Goal: Task Accomplishment & Management: Complete application form

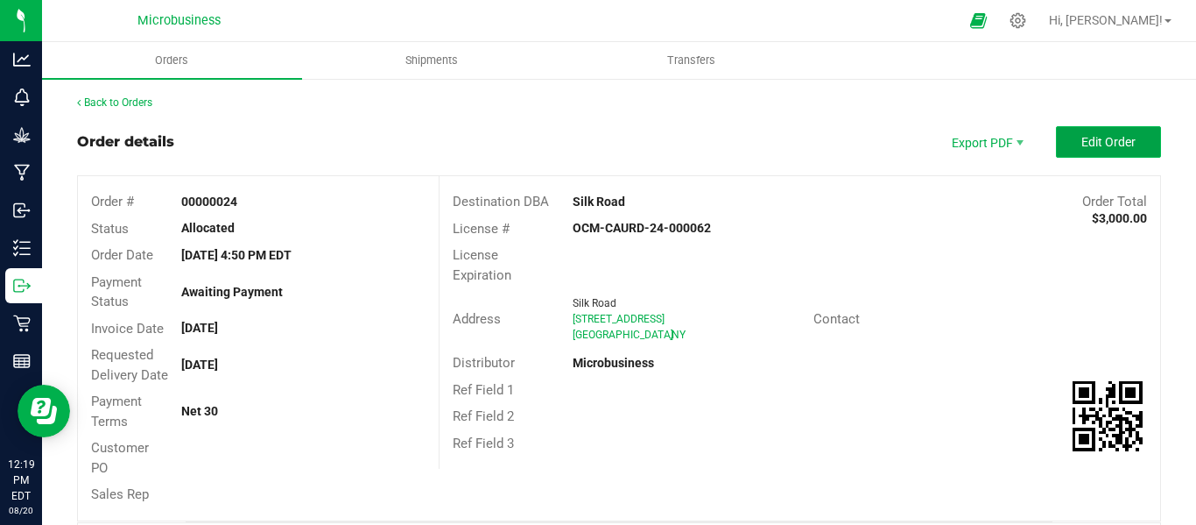
click at [1082, 138] on span "Edit Order" at bounding box center [1109, 142] width 54 height 14
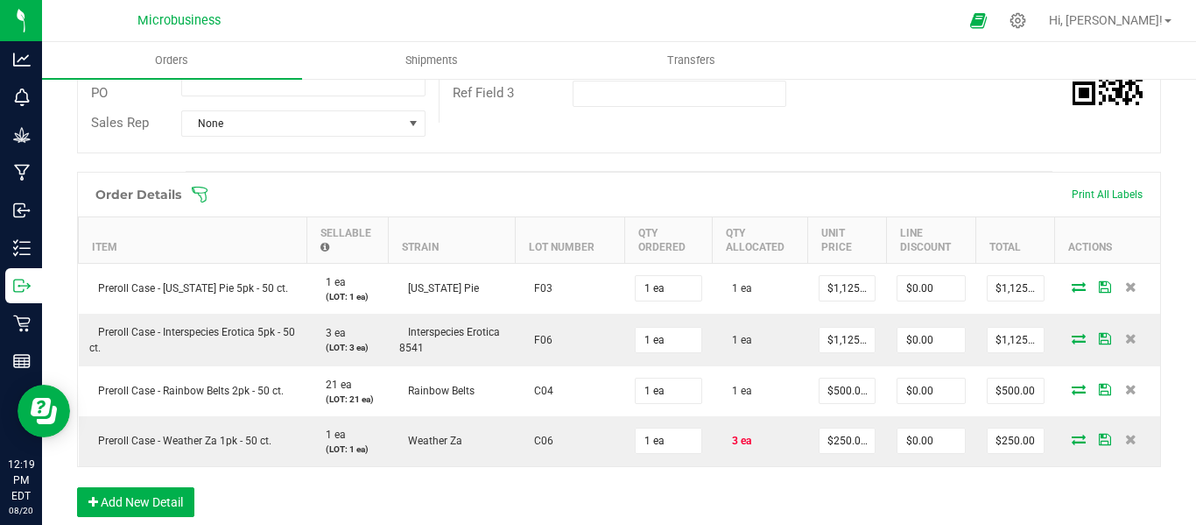
scroll to position [438, 0]
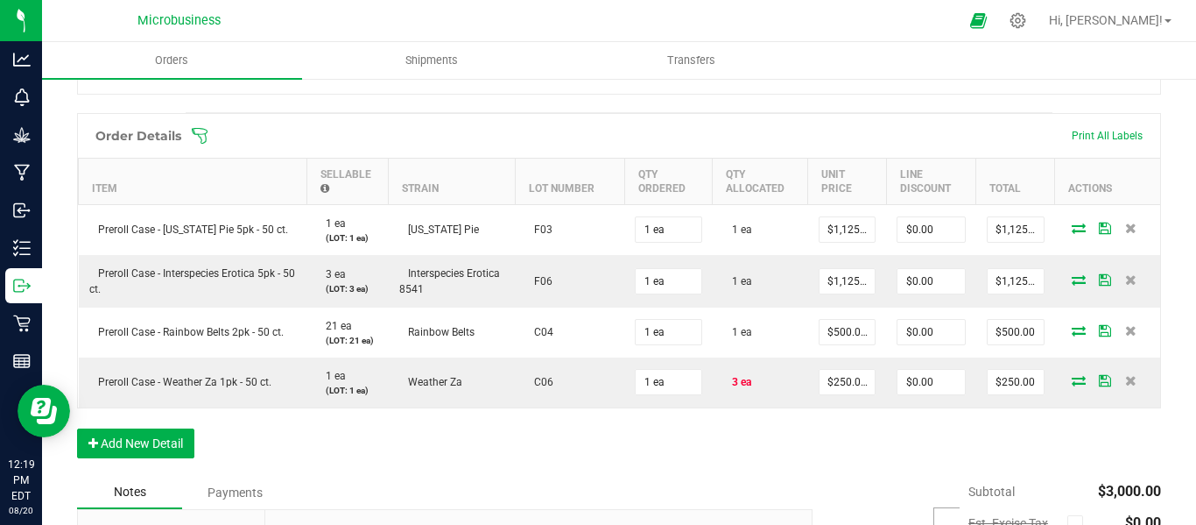
click at [202, 145] on icon at bounding box center [200, 136] width 18 height 18
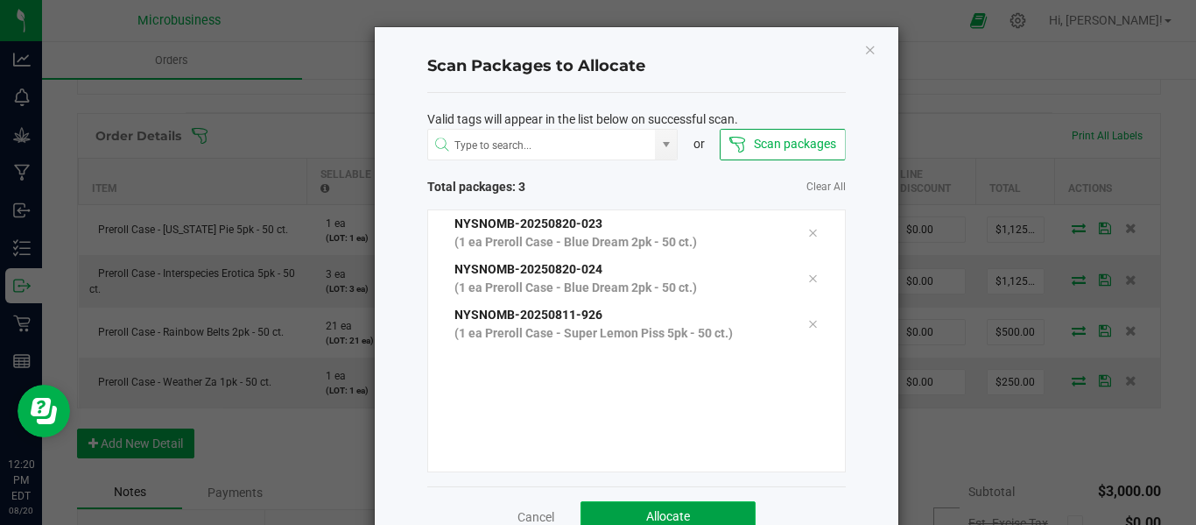
click at [666, 507] on button "Allocate" at bounding box center [668, 517] width 175 height 32
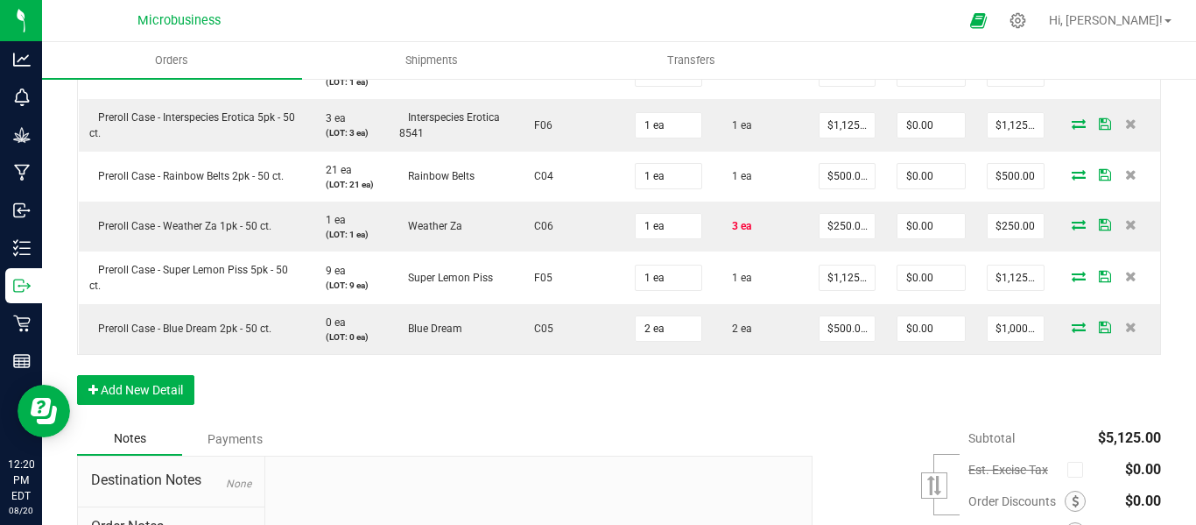
scroll to position [506, 0]
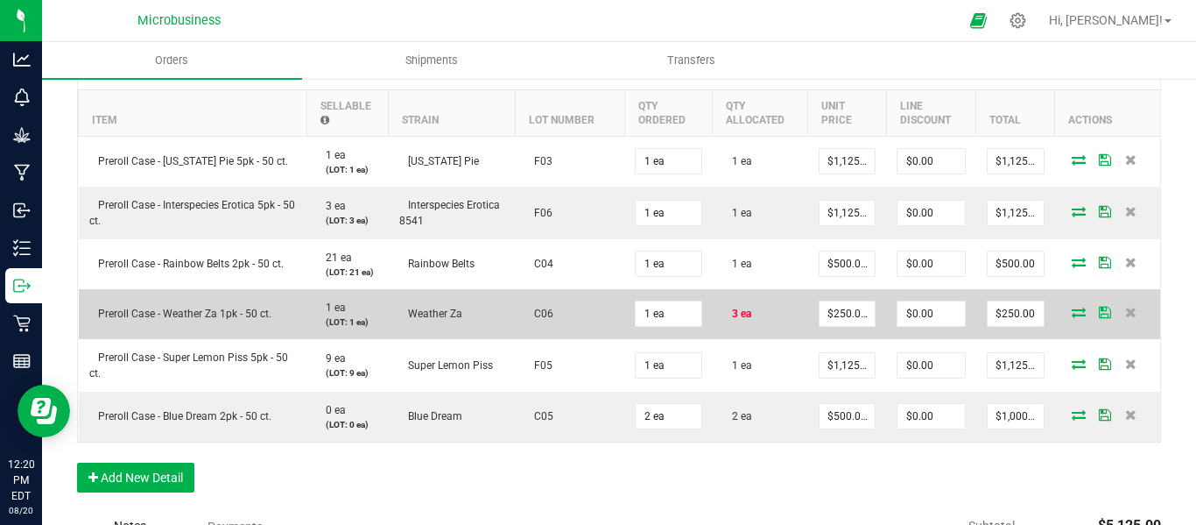
click at [734, 320] on span "3 ea" at bounding box center [737, 313] width 28 height 12
click at [1125, 317] on icon at bounding box center [1130, 312] width 11 height 11
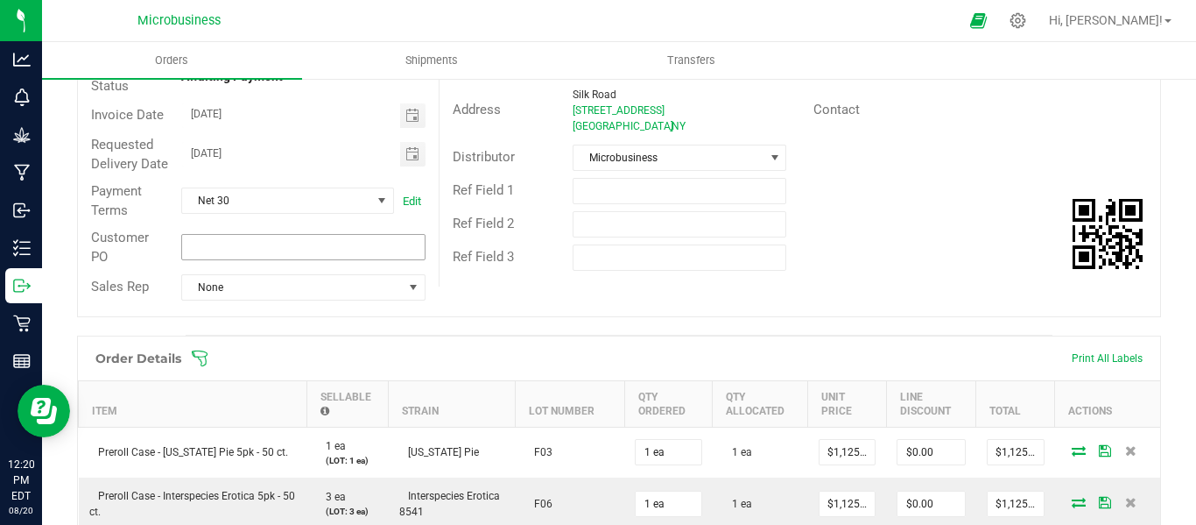
scroll to position [214, 0]
click at [202, 369] on icon at bounding box center [200, 360] width 18 height 18
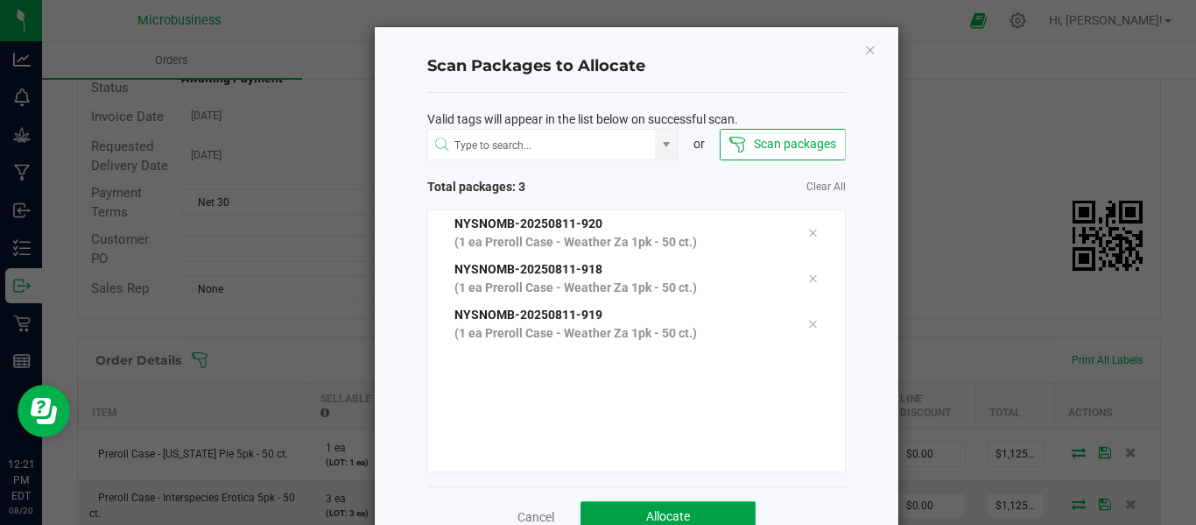
click at [646, 511] on span "Allocate" at bounding box center [668, 516] width 44 height 14
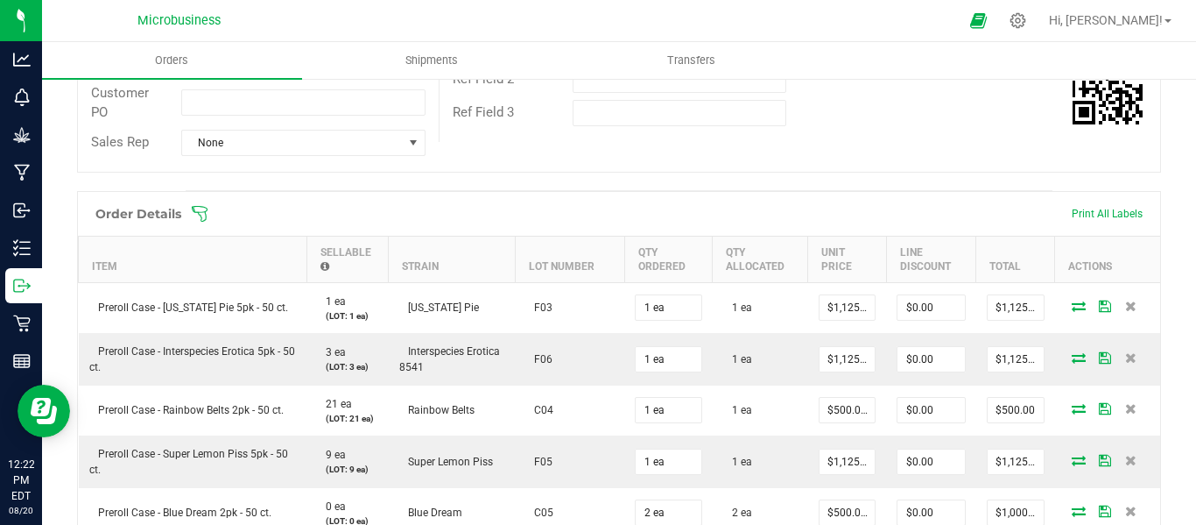
scroll to position [0, 0]
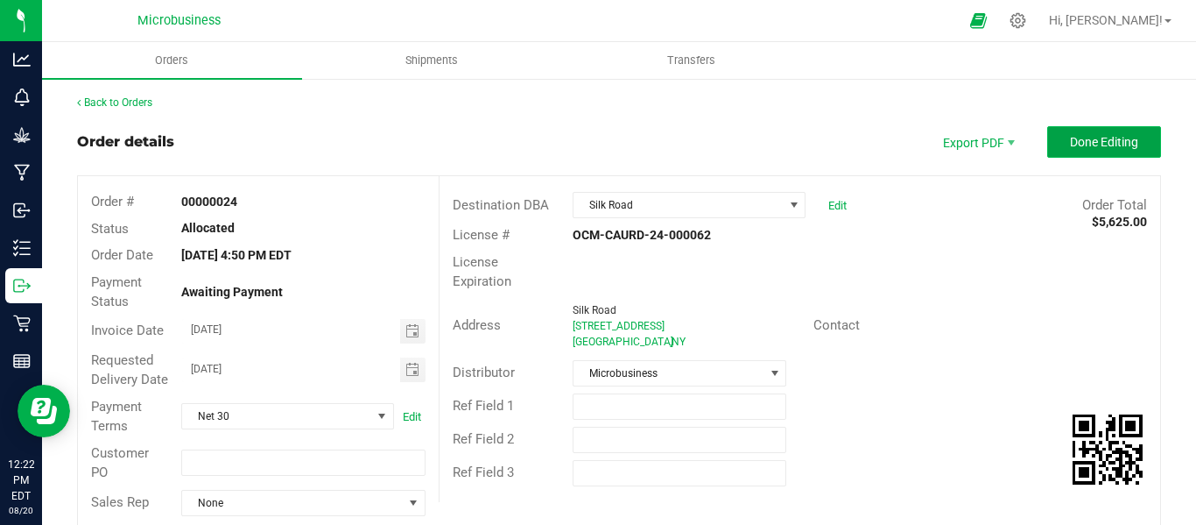
click at [1080, 127] on button "Done Editing" at bounding box center [1104, 142] width 114 height 32
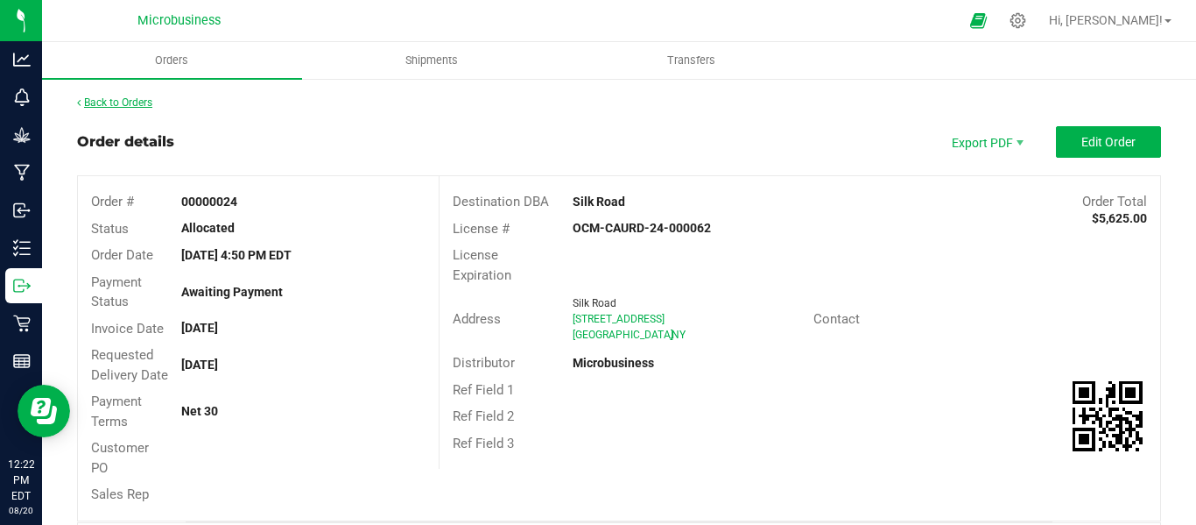
click at [123, 98] on link "Back to Orders" at bounding box center [114, 102] width 75 height 12
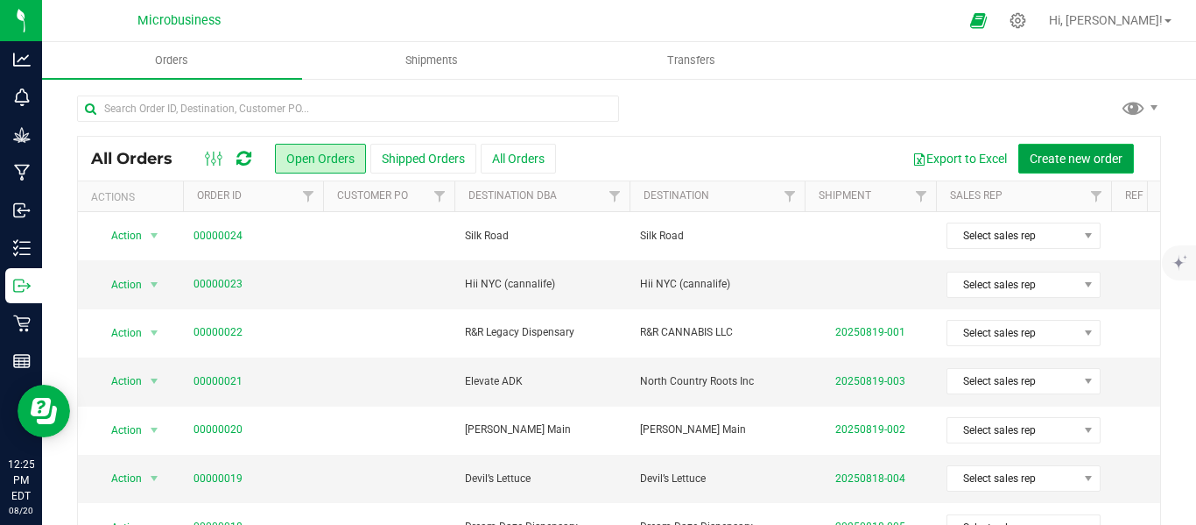
click at [1054, 158] on span "Create new order" at bounding box center [1076, 159] width 93 height 14
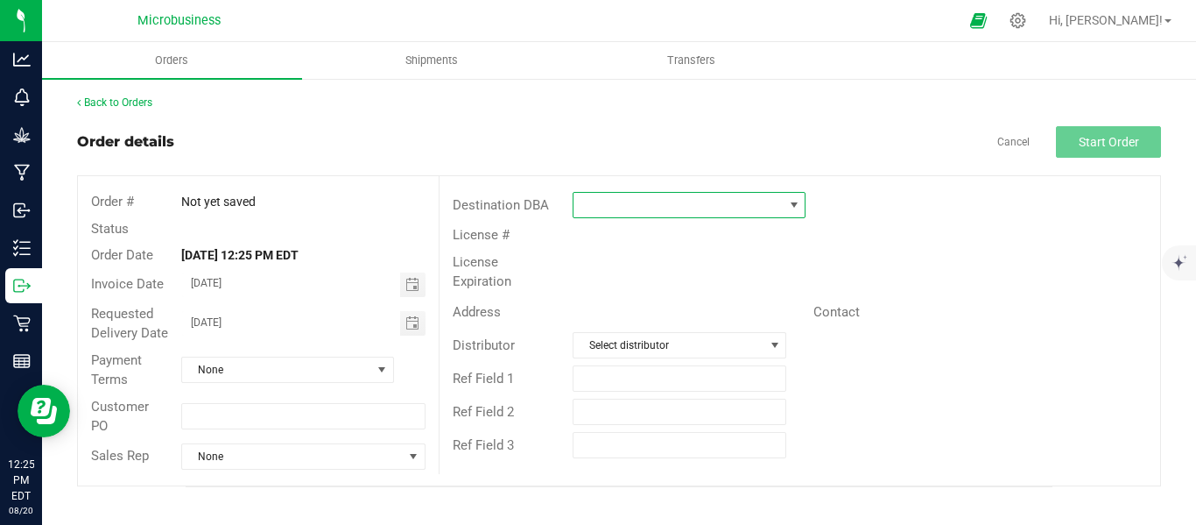
click at [790, 201] on span at bounding box center [794, 205] width 14 height 14
type input "cannaliciou"
click at [558, 162] on outbound-order-header "Order details Cancel Start Order Order # Not yet saved Status Order Date [DATE]…" at bounding box center [619, 306] width 1084 height 360
click at [799, 213] on span at bounding box center [794, 205] width 22 height 25
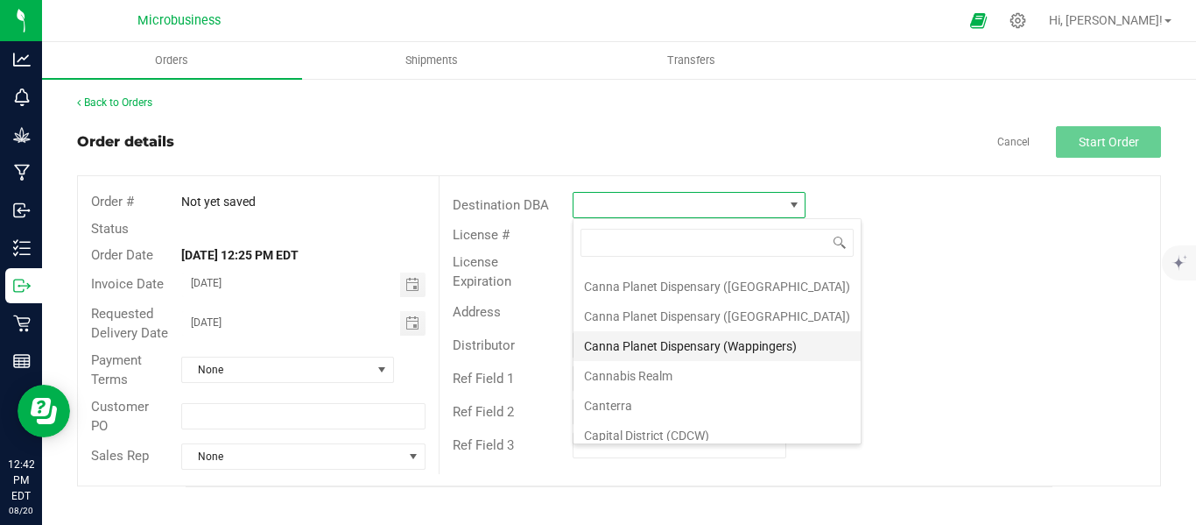
scroll to position [146, 0]
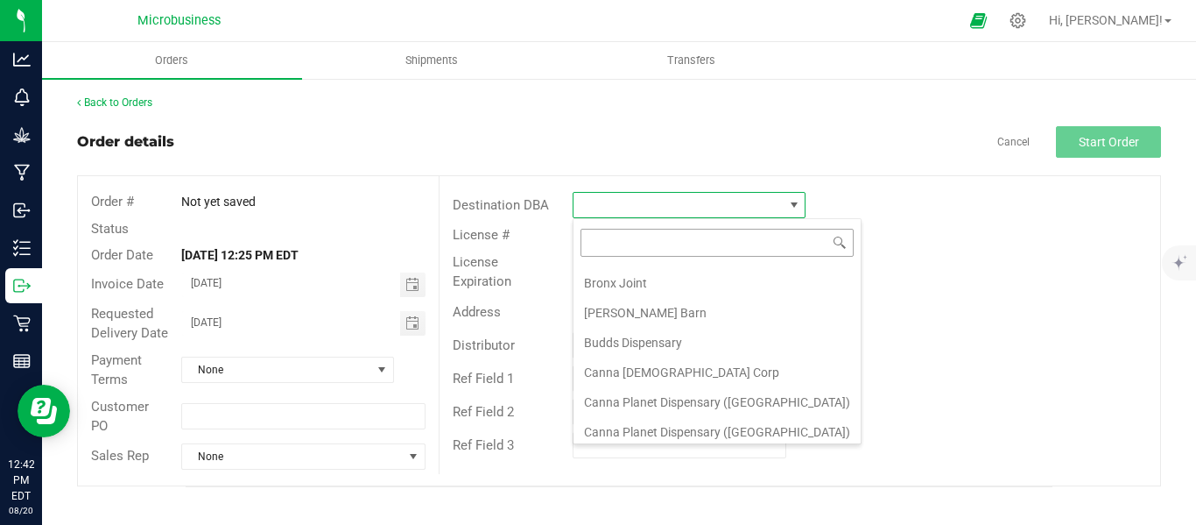
click at [617, 249] on input at bounding box center [717, 242] width 273 height 27
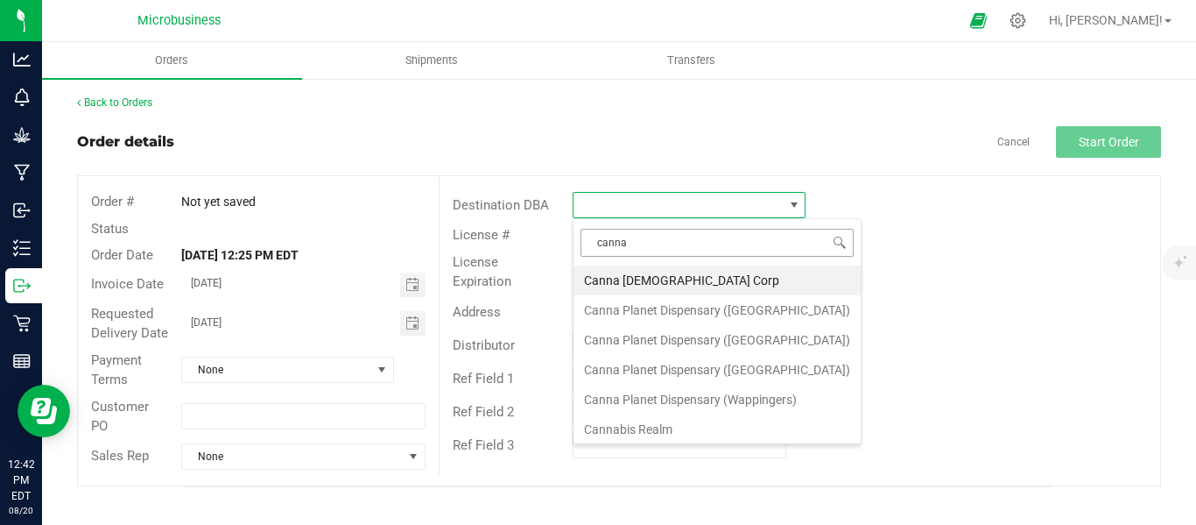
type input "cannal"
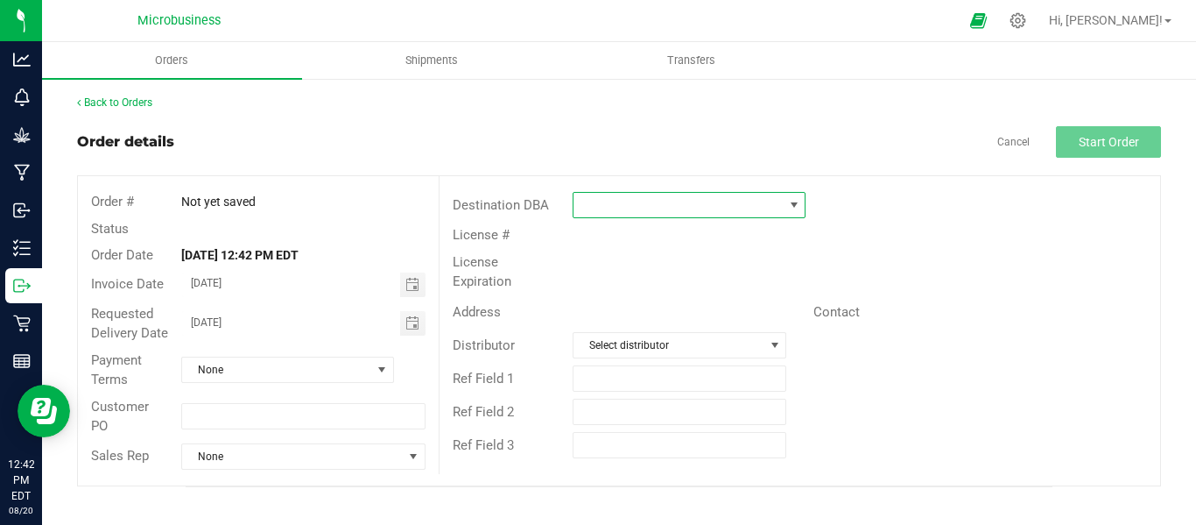
click at [795, 204] on span at bounding box center [794, 205] width 14 height 14
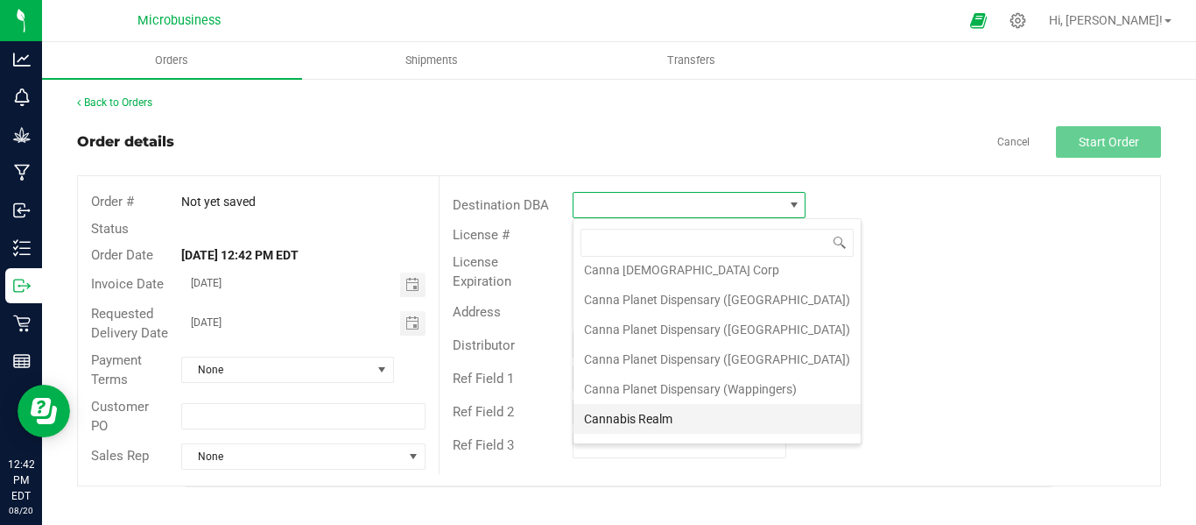
scroll to position [292, 0]
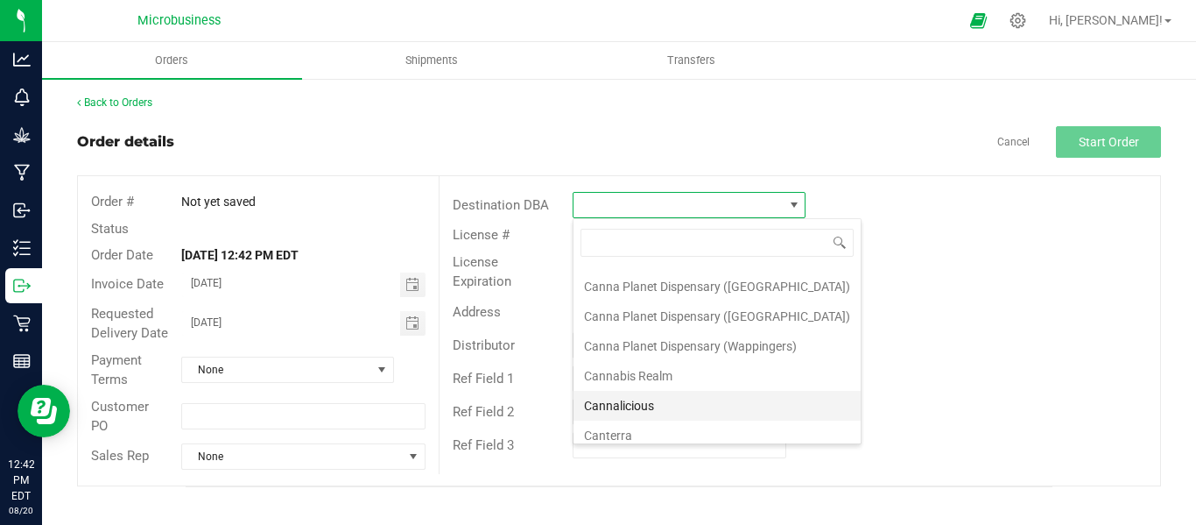
click at [631, 406] on li "Cannalicious" at bounding box center [717, 406] width 287 height 30
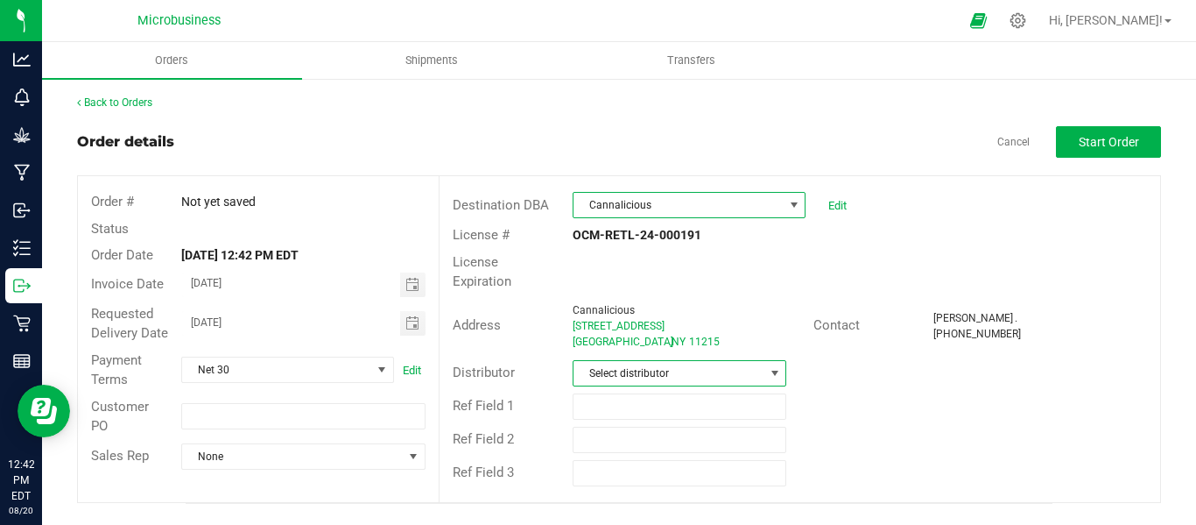
click at [774, 366] on span at bounding box center [775, 373] width 14 height 14
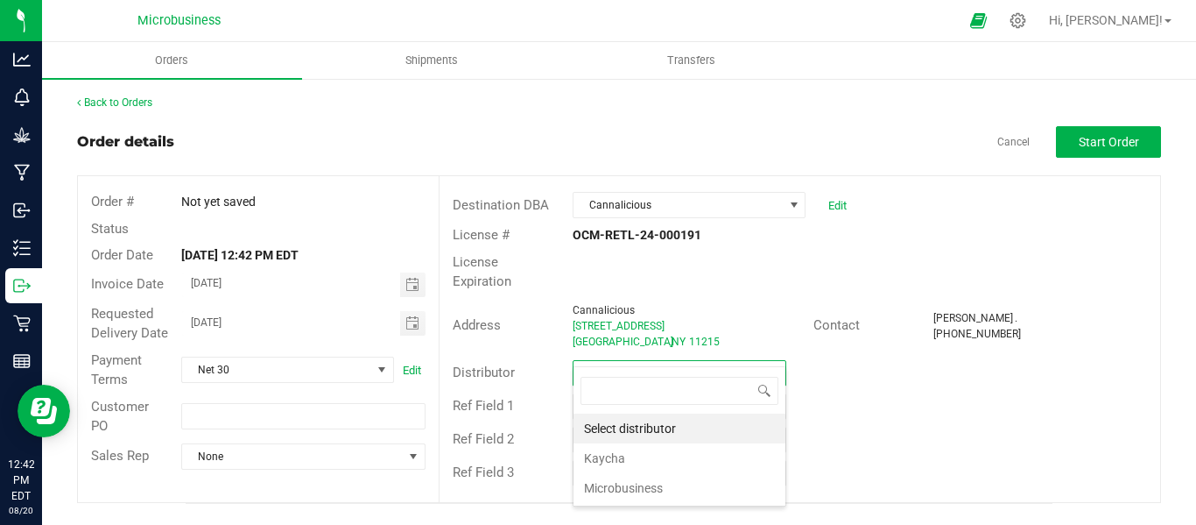
scroll to position [26, 215]
click at [632, 482] on li "Microbusiness" at bounding box center [680, 488] width 212 height 30
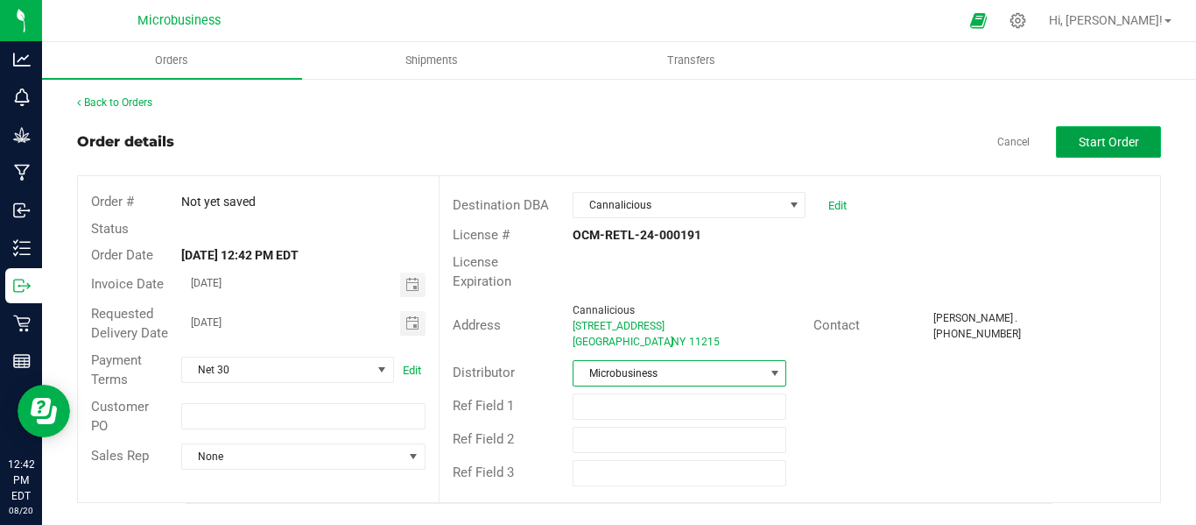
click at [1111, 149] on span "Start Order" at bounding box center [1109, 142] width 60 height 14
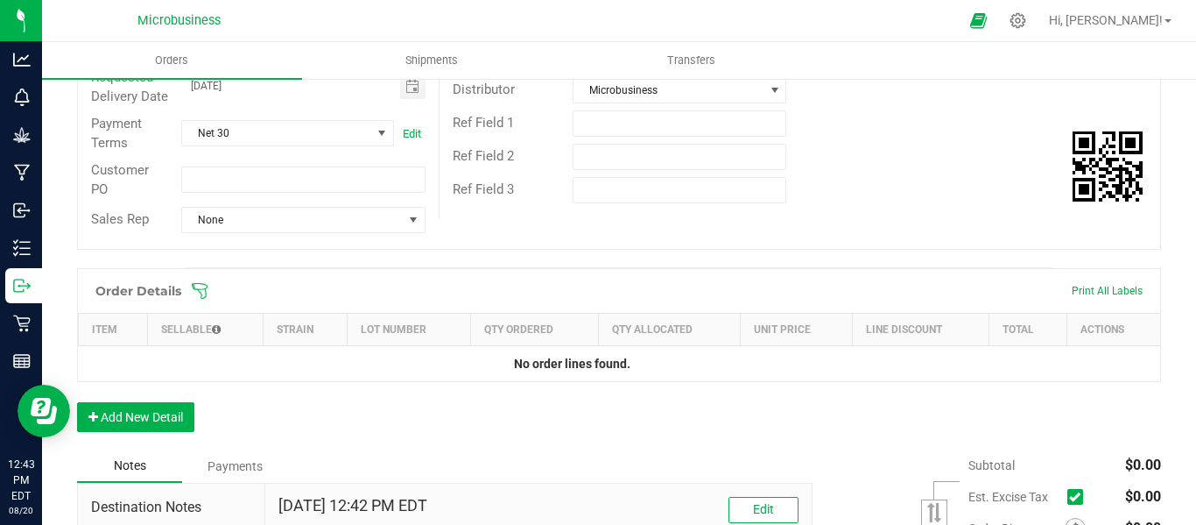
scroll to position [292, 0]
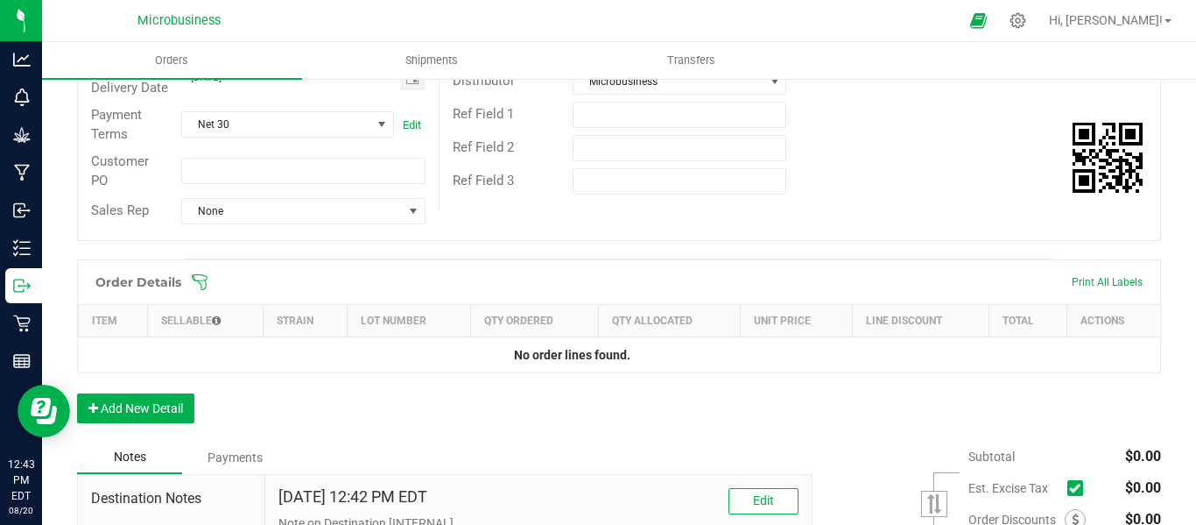
click at [202, 291] on icon at bounding box center [200, 282] width 18 height 18
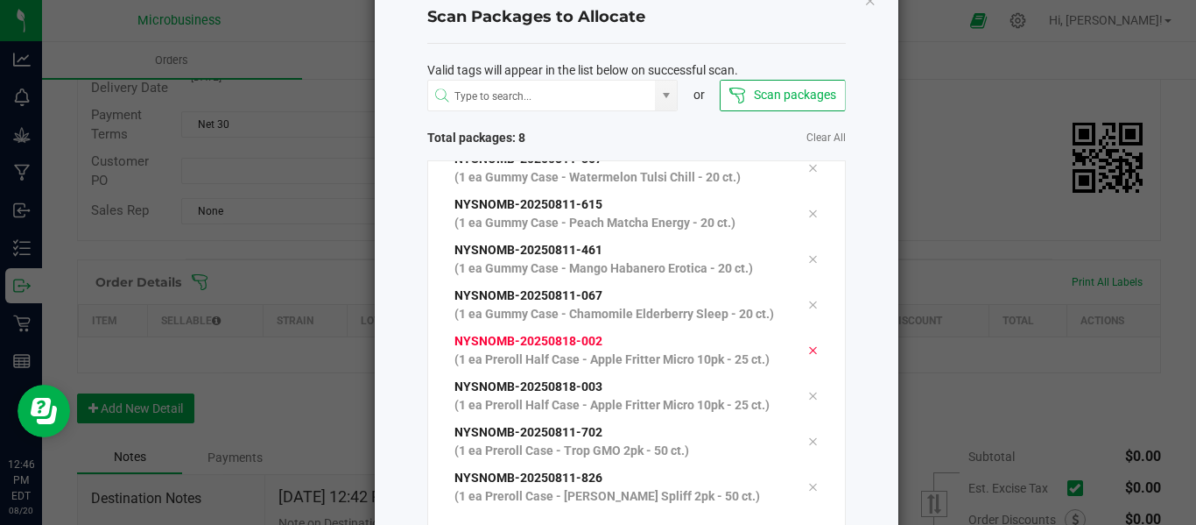
scroll to position [180, 0]
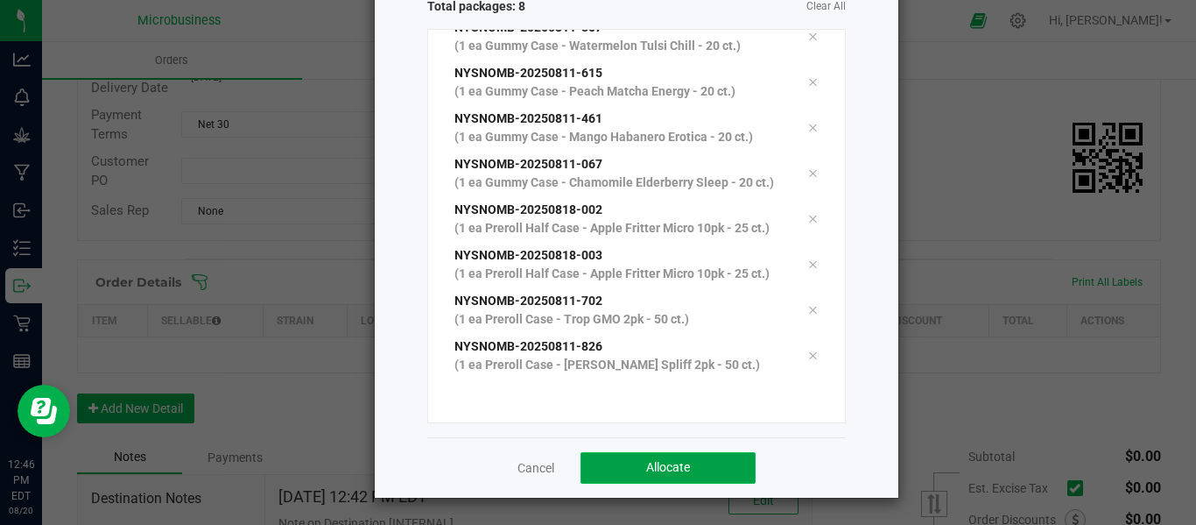
click at [652, 466] on span "Allocate" at bounding box center [668, 467] width 44 height 14
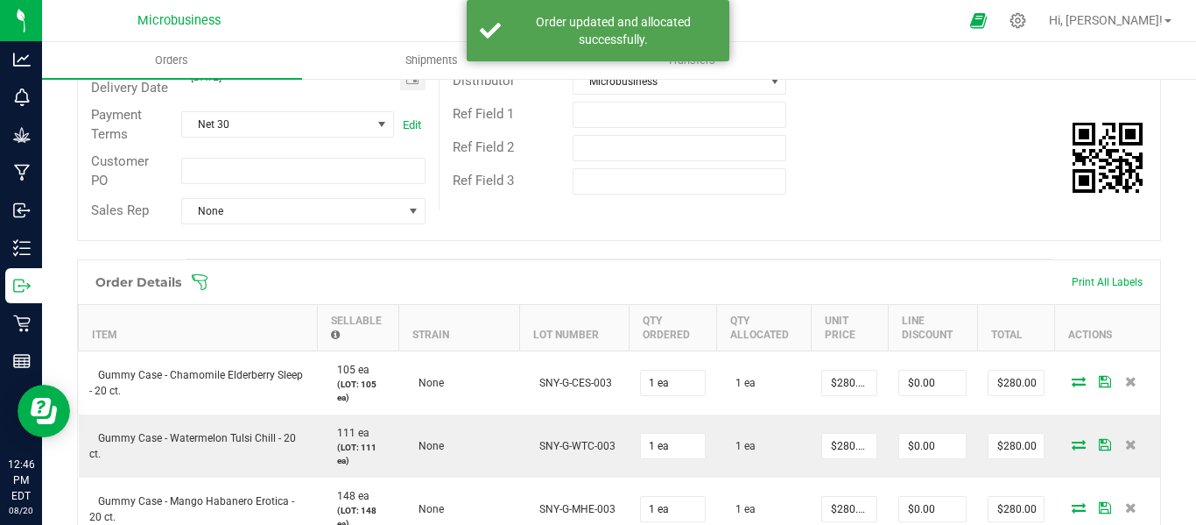
scroll to position [900, 0]
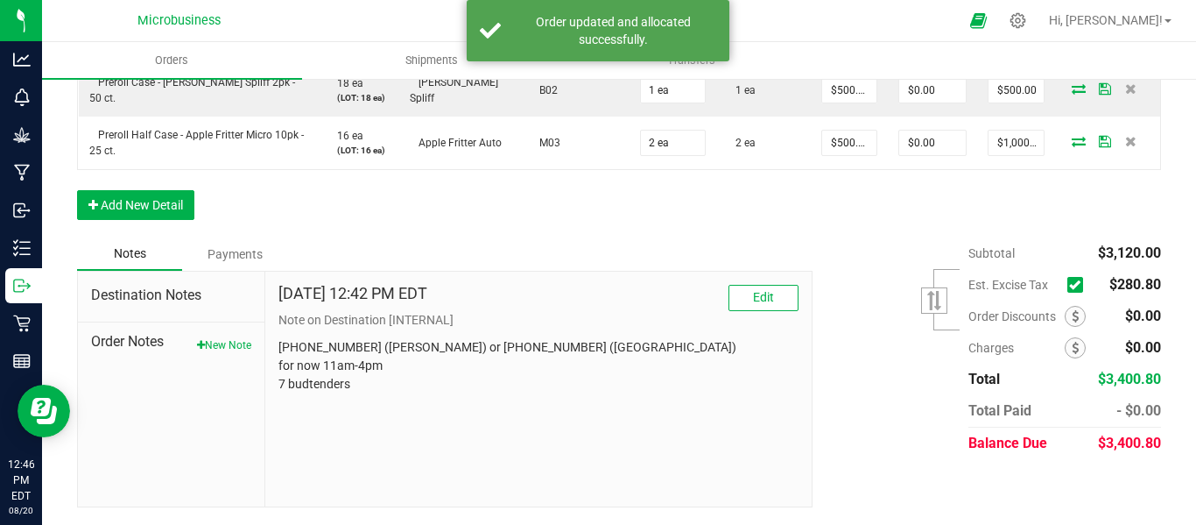
click at [1069, 285] on icon at bounding box center [1074, 285] width 11 height 0
click at [0, 0] on input "checkbox" at bounding box center [0, 0] width 0 height 0
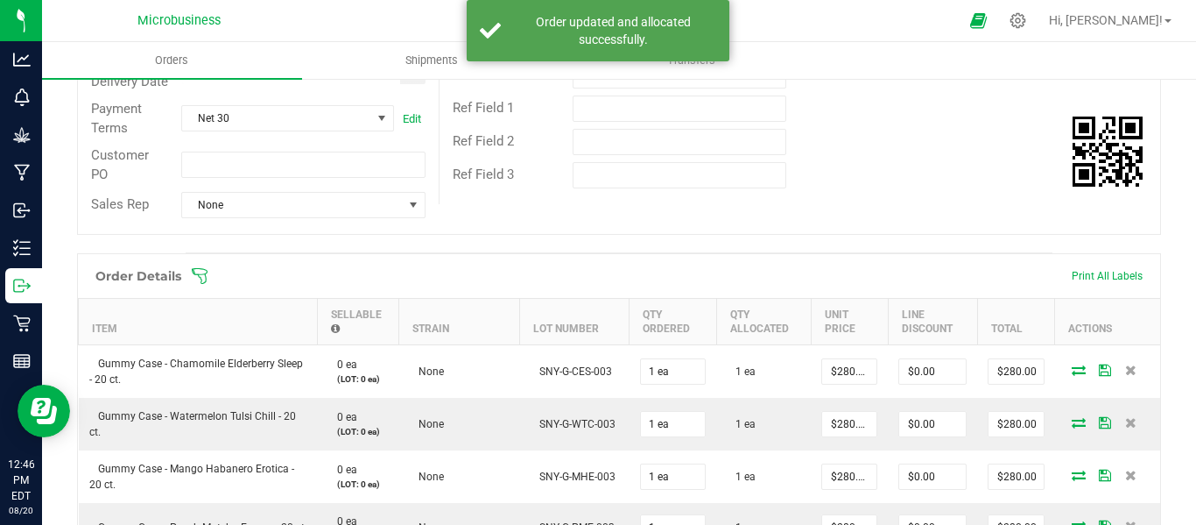
scroll to position [0, 0]
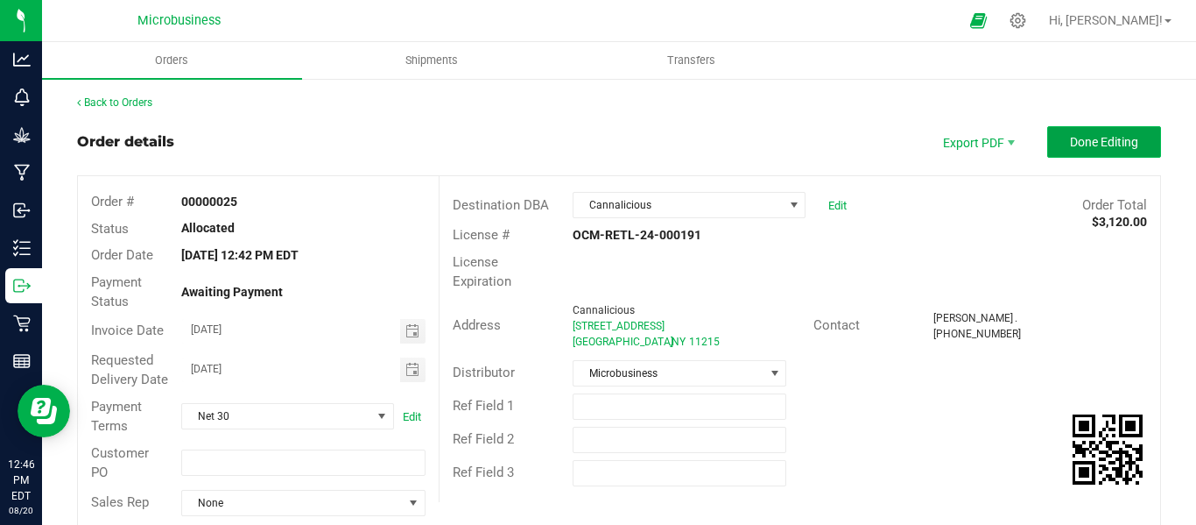
click at [1075, 137] on span "Done Editing" at bounding box center [1104, 142] width 68 height 14
